Goal: Task Accomplishment & Management: Use online tool/utility

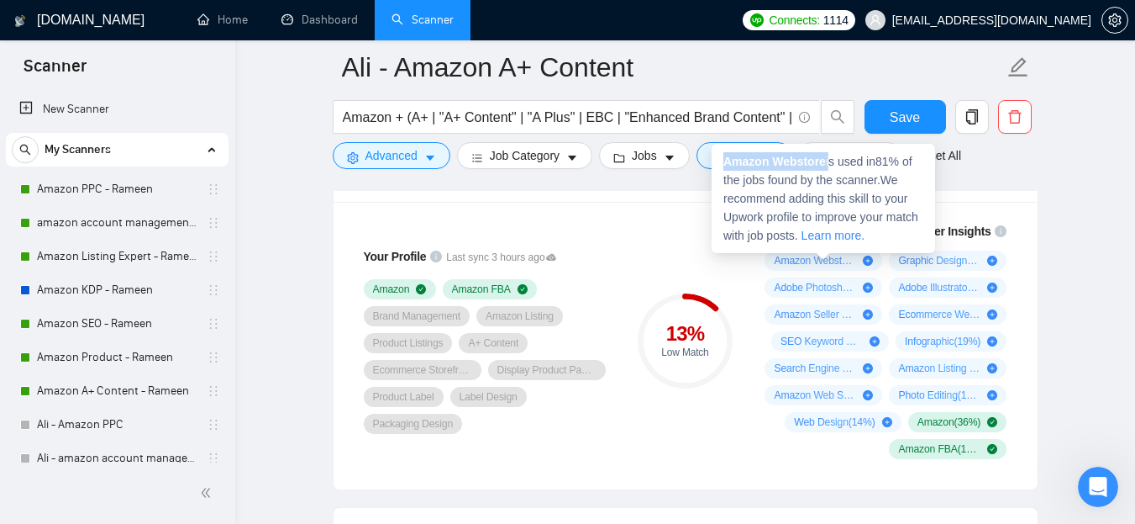
scroll to position [0, 478]
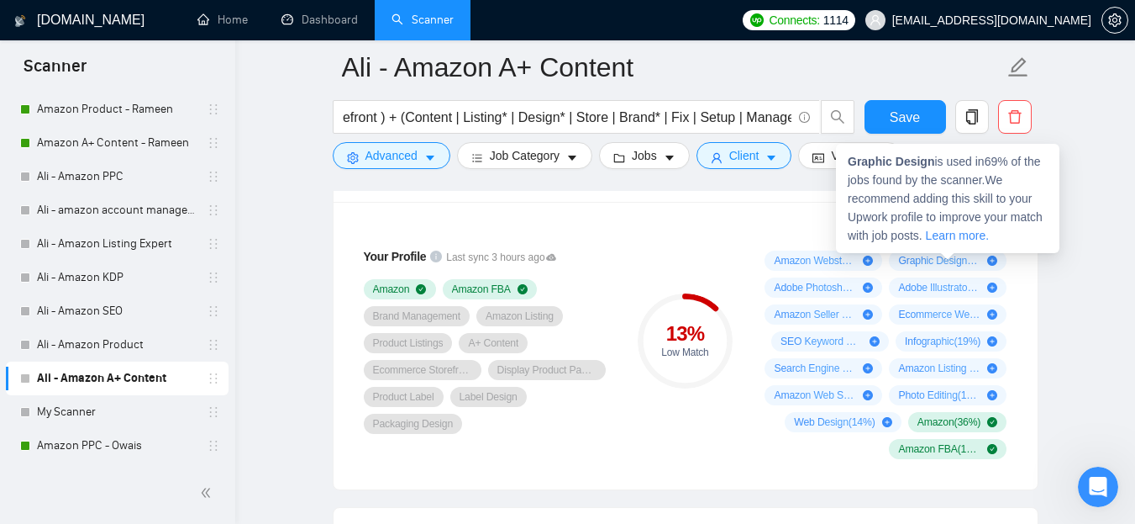
drag, startPoint x: 896, startPoint y: 261, endPoint x: 913, endPoint y: 261, distance: 17.6
click at [913, 261] on div "Graphic Design ( 69 %)" at bounding box center [948, 260] width 118 height 20
drag, startPoint x: 931, startPoint y: 161, endPoint x: 850, endPoint y: 155, distance: 81.7
click at [850, 155] on strong "Graphic Design" at bounding box center [891, 161] width 87 height 13
copy strong "Graphic Design"
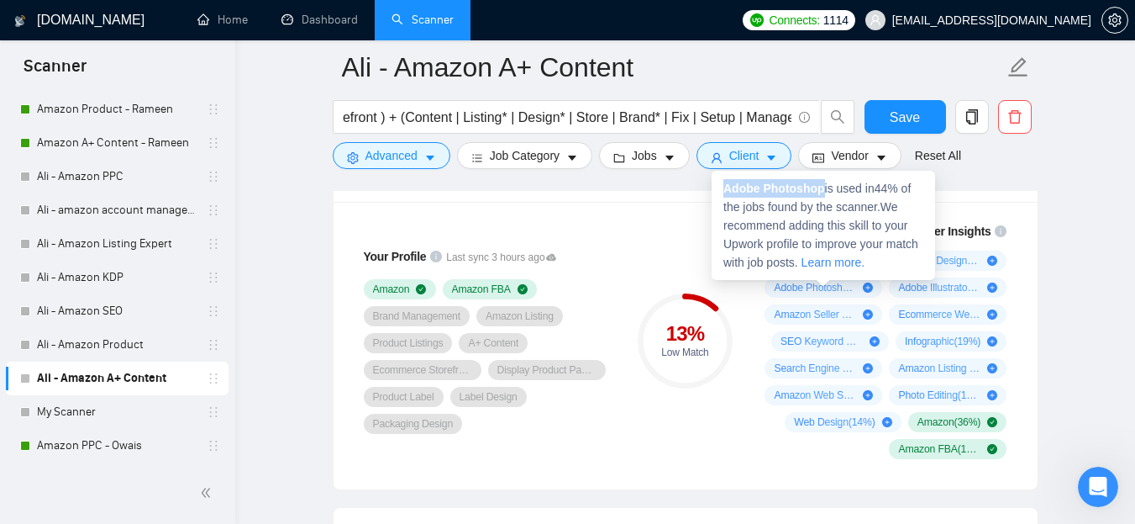
drag, startPoint x: 820, startPoint y: 187, endPoint x: 723, endPoint y: 184, distance: 96.7
click at [723, 184] on strong "Adobe Photoshop" at bounding box center [774, 188] width 102 height 13
copy strong "Adobe Photoshop"
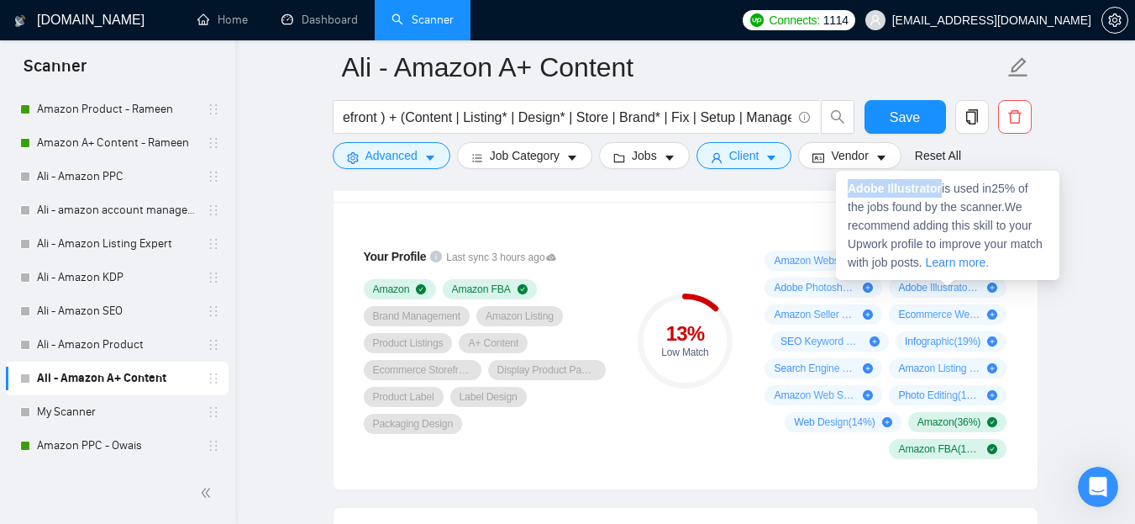
drag, startPoint x: 850, startPoint y: 188, endPoint x: 942, endPoint y: 186, distance: 92.5
click at [942, 186] on span "Adobe Illustrator is used in 25 % of the jobs found by the scanner. We recommen…" at bounding box center [945, 225] width 195 height 87
copy strong "Adobe Illustrator"
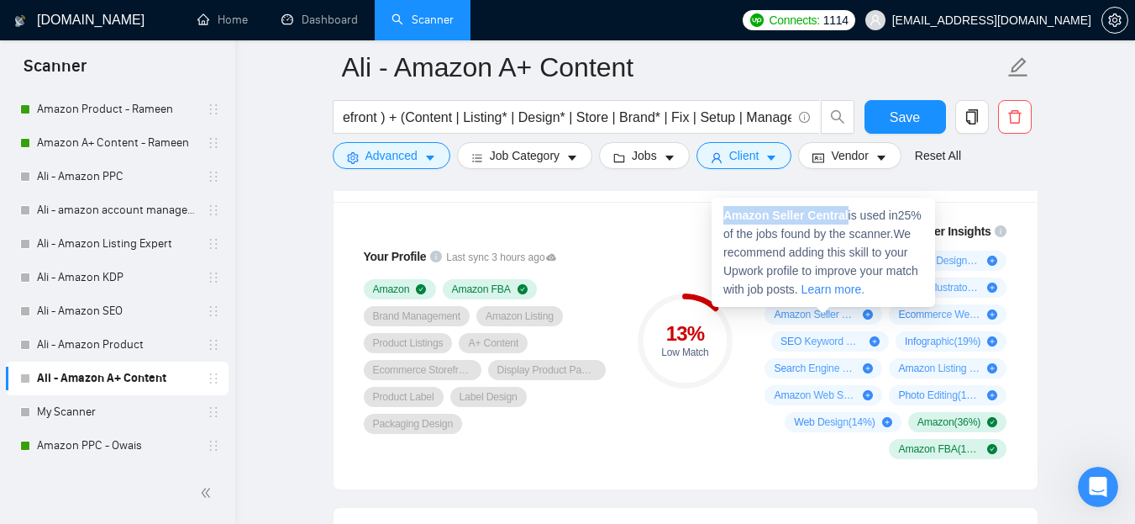
drag, startPoint x: 724, startPoint y: 217, endPoint x: 845, endPoint y: 216, distance: 121.0
click at [845, 216] on strong "Amazon Seller Central" at bounding box center [785, 214] width 125 height 13
copy strong "Amazon Seller Central"
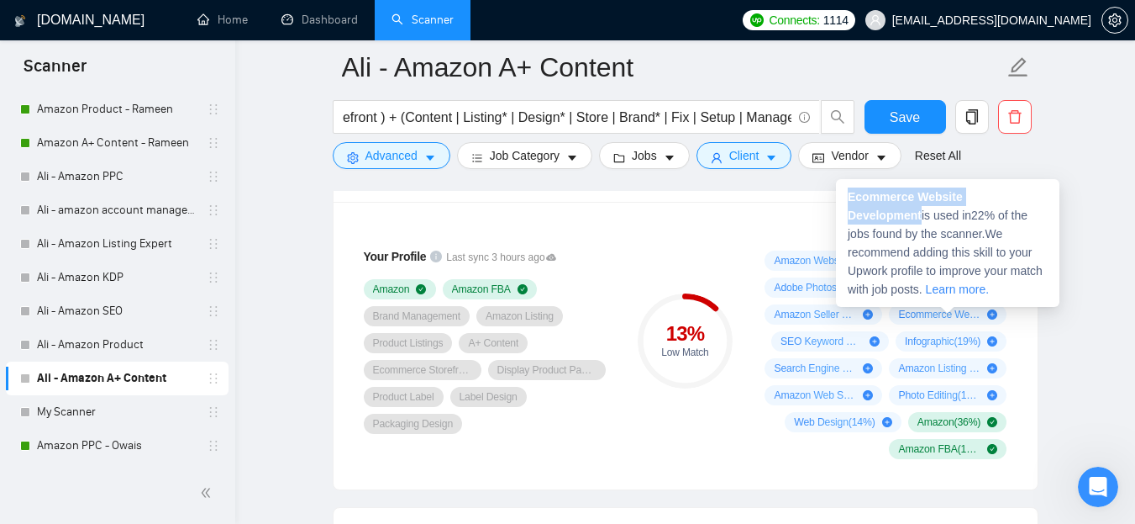
drag, startPoint x: 848, startPoint y: 196, endPoint x: 1044, endPoint y: 198, distance: 196.6
click at [1044, 198] on div "Ecommerce Website Development is used in 22 % of the jobs found by the scanner.…" at bounding box center [948, 243] width 224 height 128
copy strong "Ecommerce Website Development"
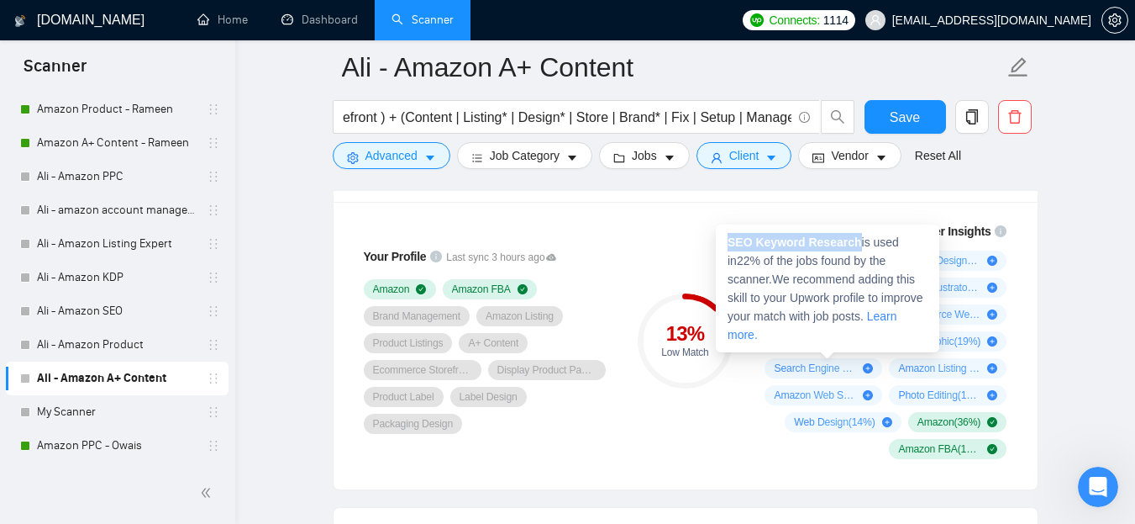
drag, startPoint x: 729, startPoint y: 245, endPoint x: 852, endPoint y: 239, distance: 122.8
click at [852, 239] on strong "SEO Keyword Research" at bounding box center [795, 241] width 134 height 13
copy strong "SEO Keyword Research"
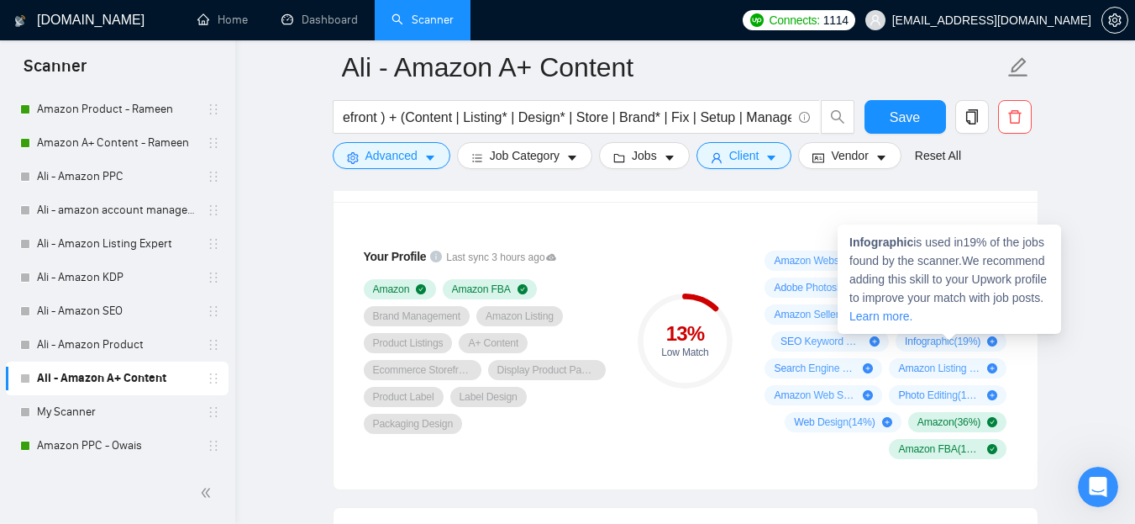
click at [883, 245] on strong "Infographic" at bounding box center [882, 241] width 64 height 13
copy span "Infographic"
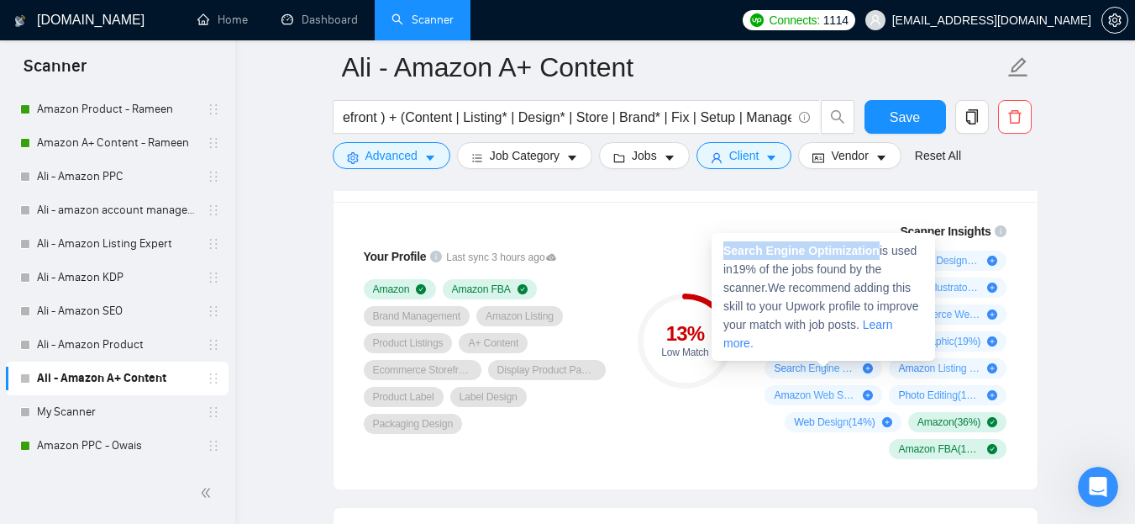
drag, startPoint x: 723, startPoint y: 251, endPoint x: 875, endPoint y: 247, distance: 152.2
click at [875, 247] on div "Search Engine Optimization is used in 19 % of the jobs found by the scanner. We…" at bounding box center [824, 297] width 224 height 128
copy strong "Search Engine Optimization"
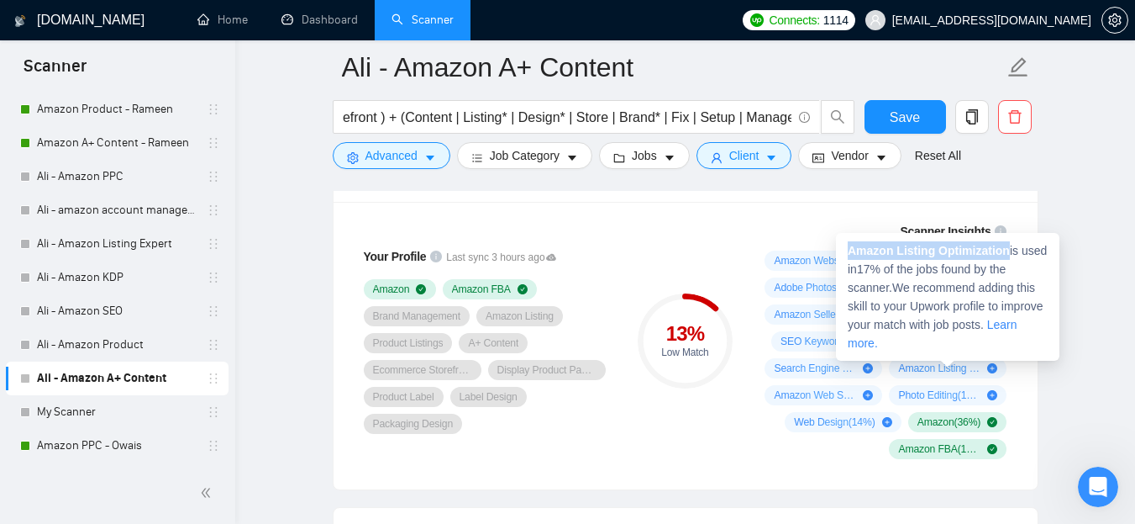
drag, startPoint x: 848, startPoint y: 247, endPoint x: 1008, endPoint y: 250, distance: 159.7
click at [1008, 250] on strong "Amazon Listing Optimization" at bounding box center [929, 250] width 162 height 13
copy strong "Amazon Listing Optimization"
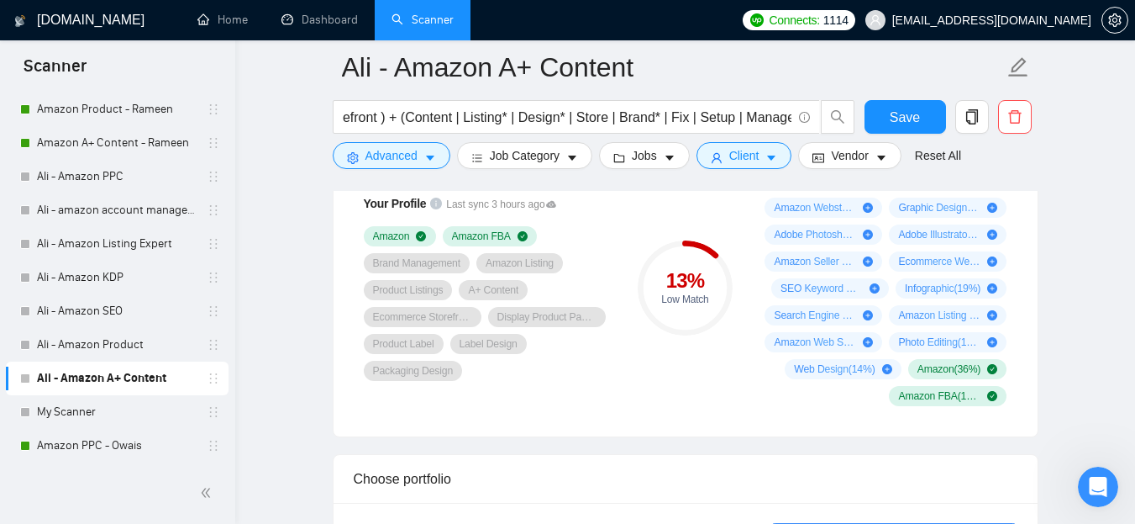
scroll to position [1188, 0]
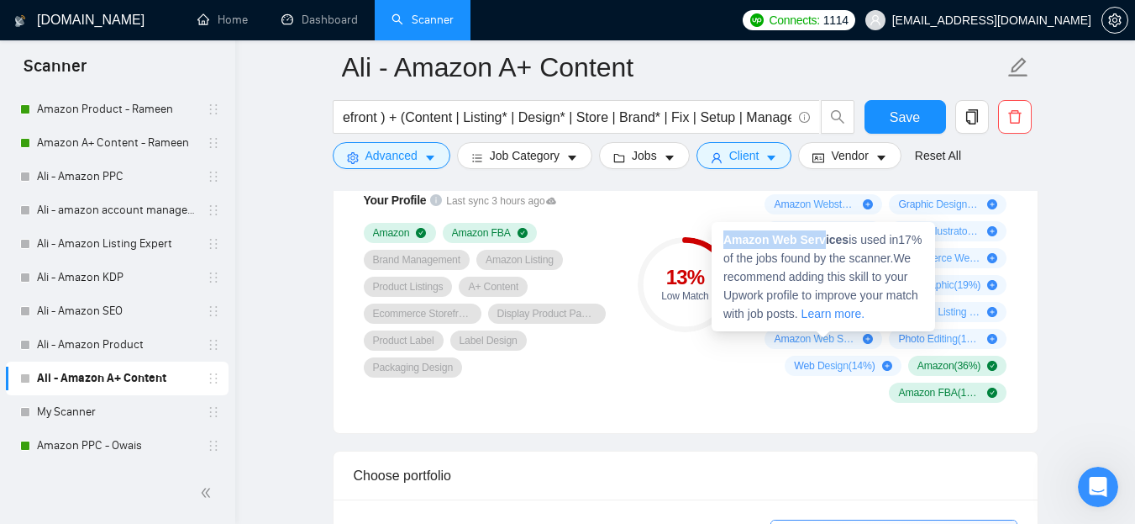
drag, startPoint x: 726, startPoint y: 239, endPoint x: 825, endPoint y: 238, distance: 99.2
click at [825, 238] on strong "Amazon Web Services" at bounding box center [785, 239] width 125 height 13
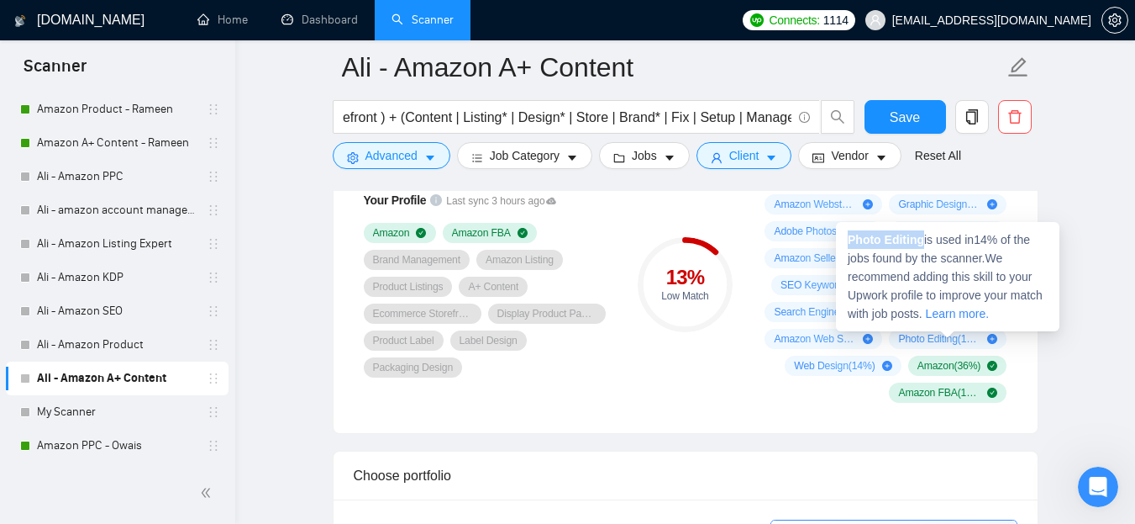
drag, startPoint x: 850, startPoint y: 240, endPoint x: 923, endPoint y: 238, distance: 72.3
click at [923, 238] on strong "Photo Editing" at bounding box center [886, 239] width 76 height 13
copy strong "Photo Editing"
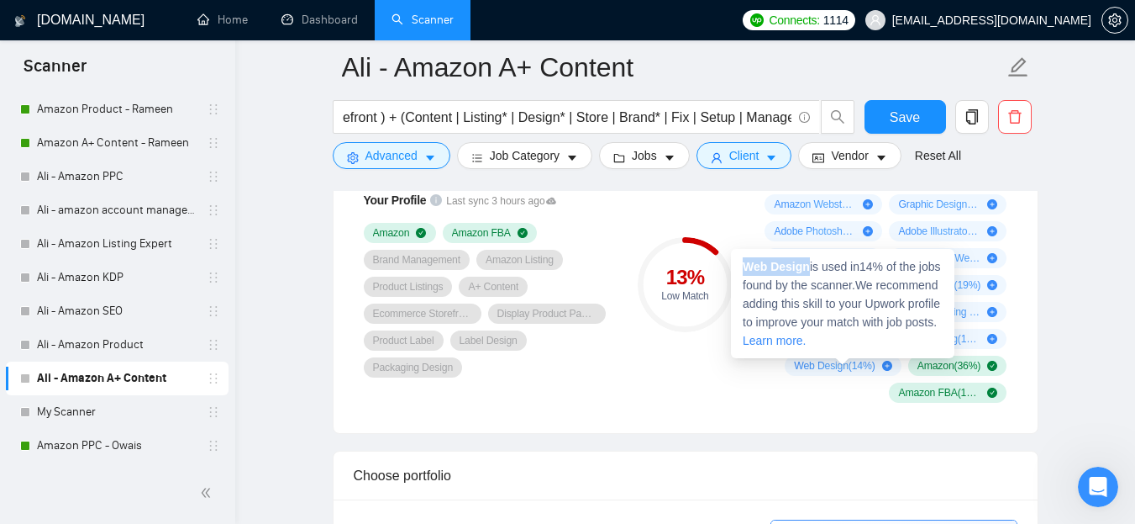
drag, startPoint x: 746, startPoint y: 271, endPoint x: 808, endPoint y: 271, distance: 61.3
click at [808, 271] on strong "Web Design" at bounding box center [776, 266] width 67 height 13
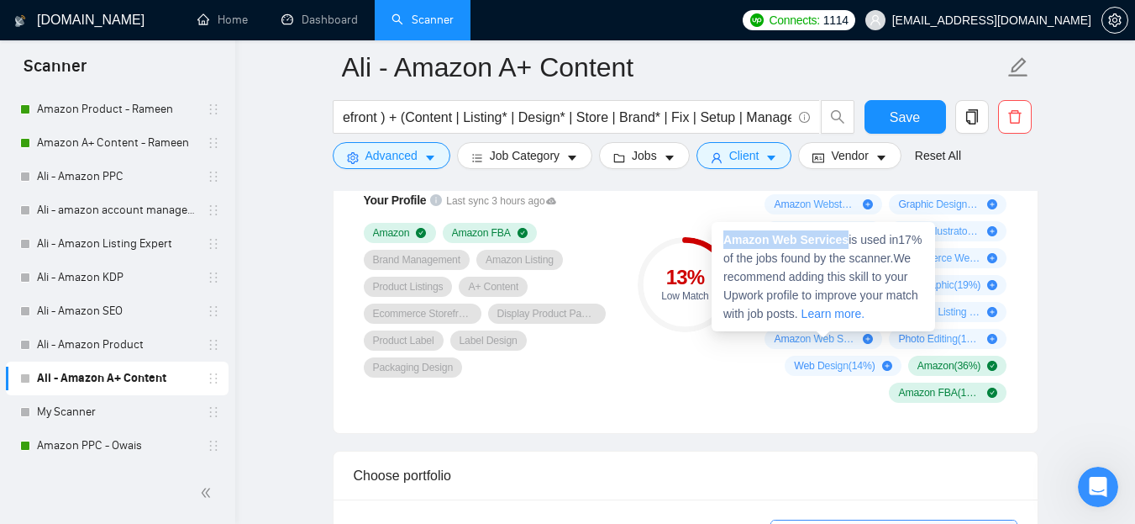
drag, startPoint x: 725, startPoint y: 241, endPoint x: 844, endPoint y: 239, distance: 119.3
click at [844, 239] on strong "Amazon Web Services" at bounding box center [785, 239] width 125 height 13
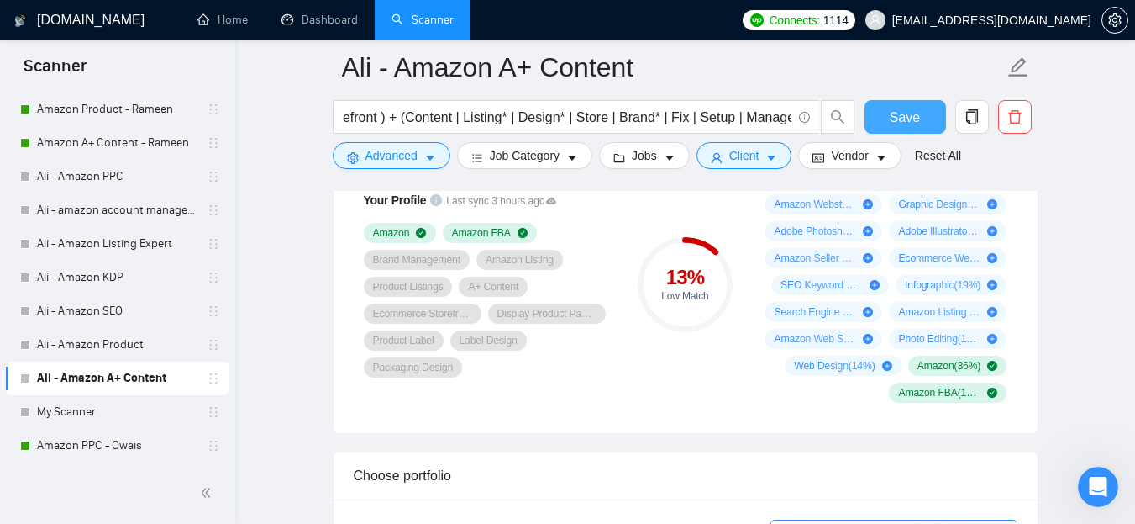
click at [911, 108] on span "Save" at bounding box center [905, 117] width 30 height 21
